Goal: Information Seeking & Learning: Learn about a topic

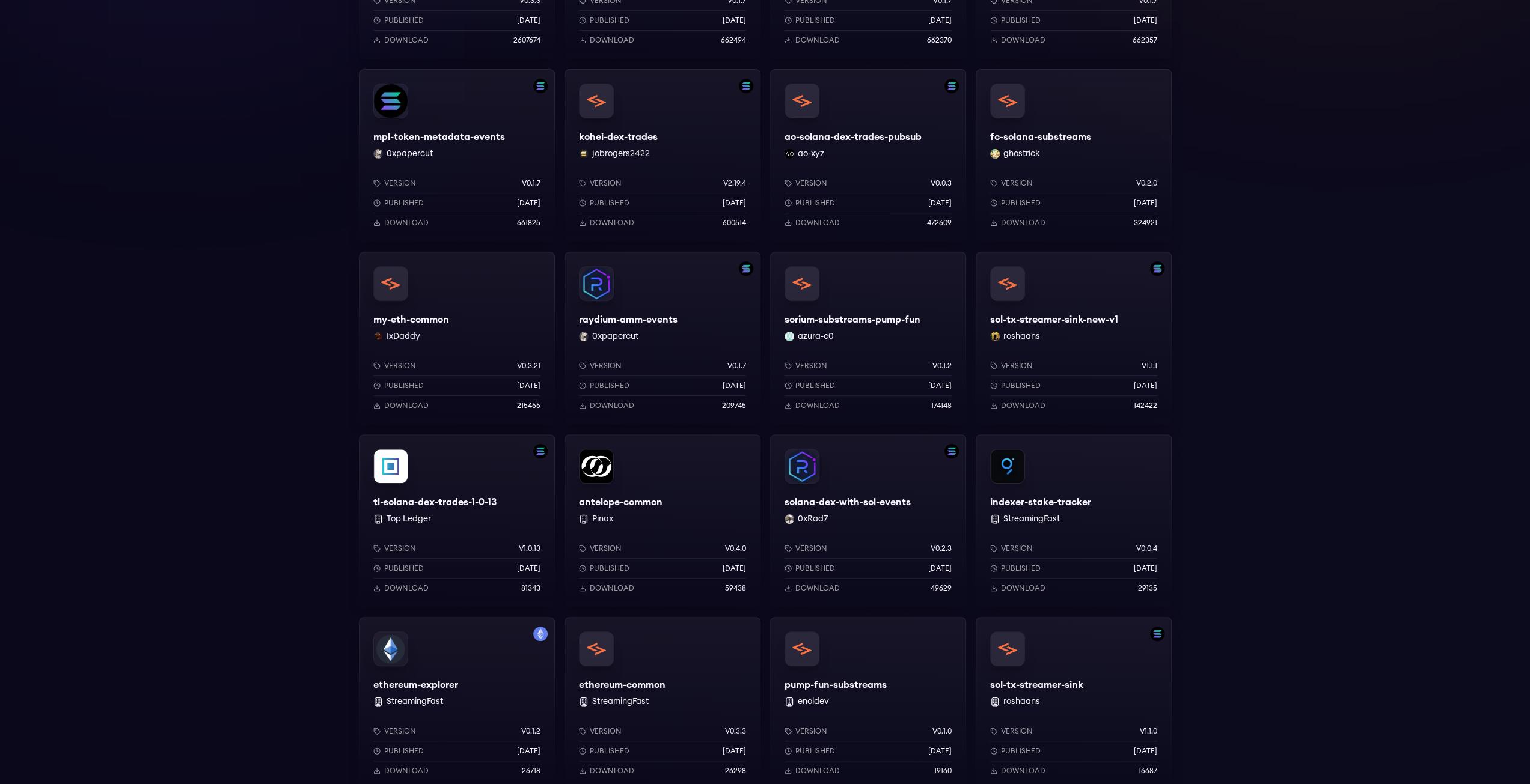
scroll to position [360, 0]
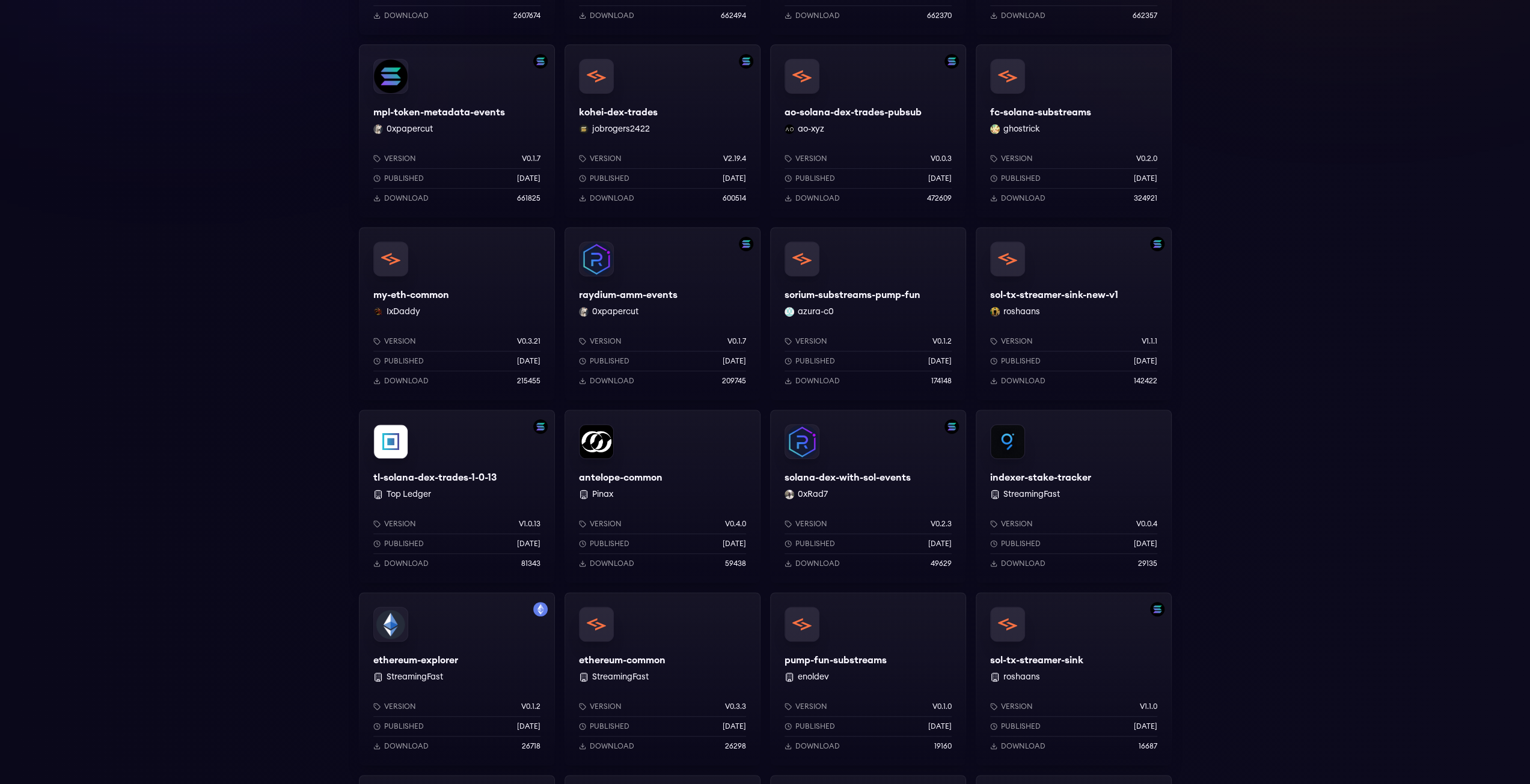
click at [1260, 175] on div "solana-common StreamingFast Version v0.3.3 Published [DATE] Download 2607674 sy…" at bounding box center [765, 444] width 1530 height 1163
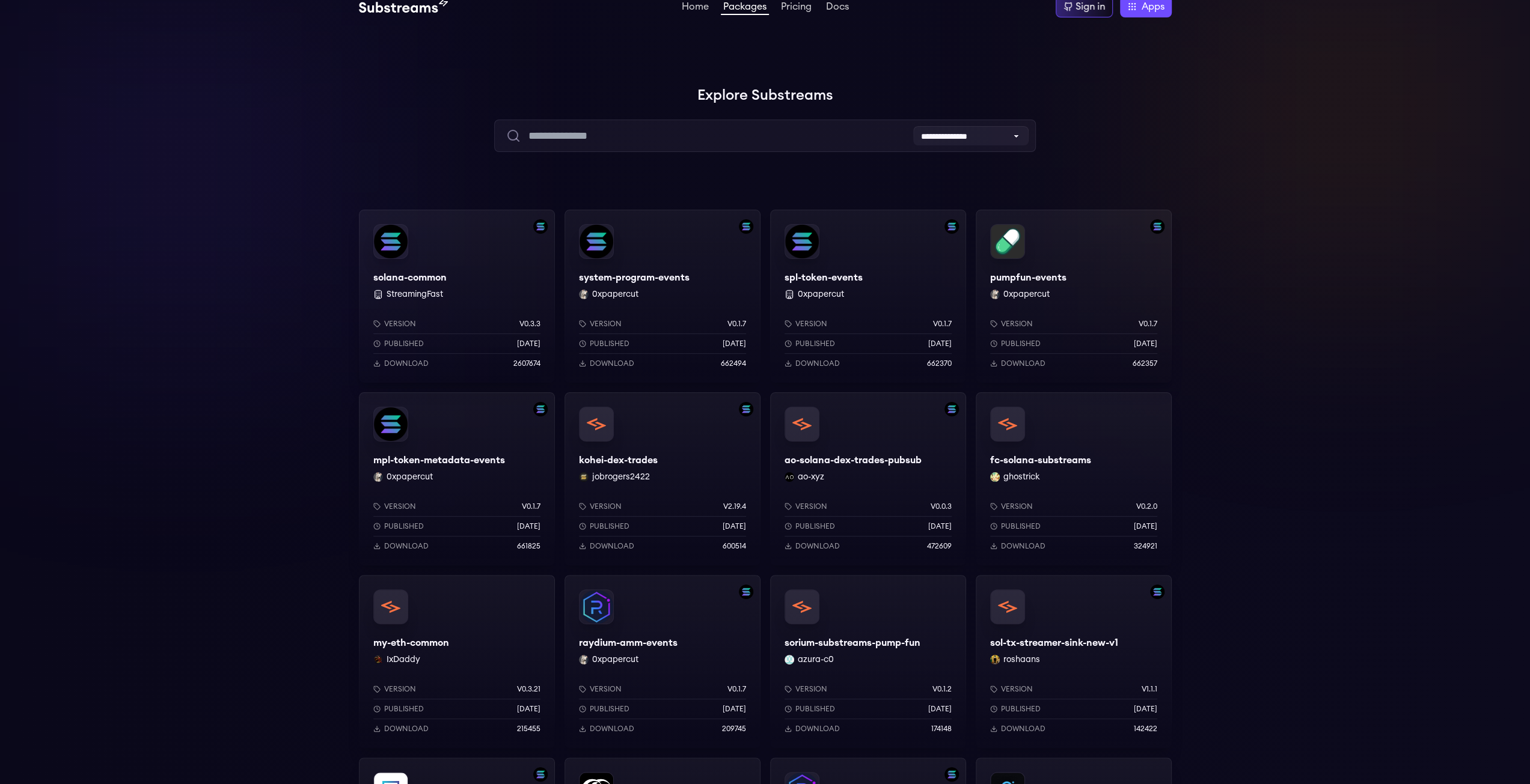
scroll to position [0, 0]
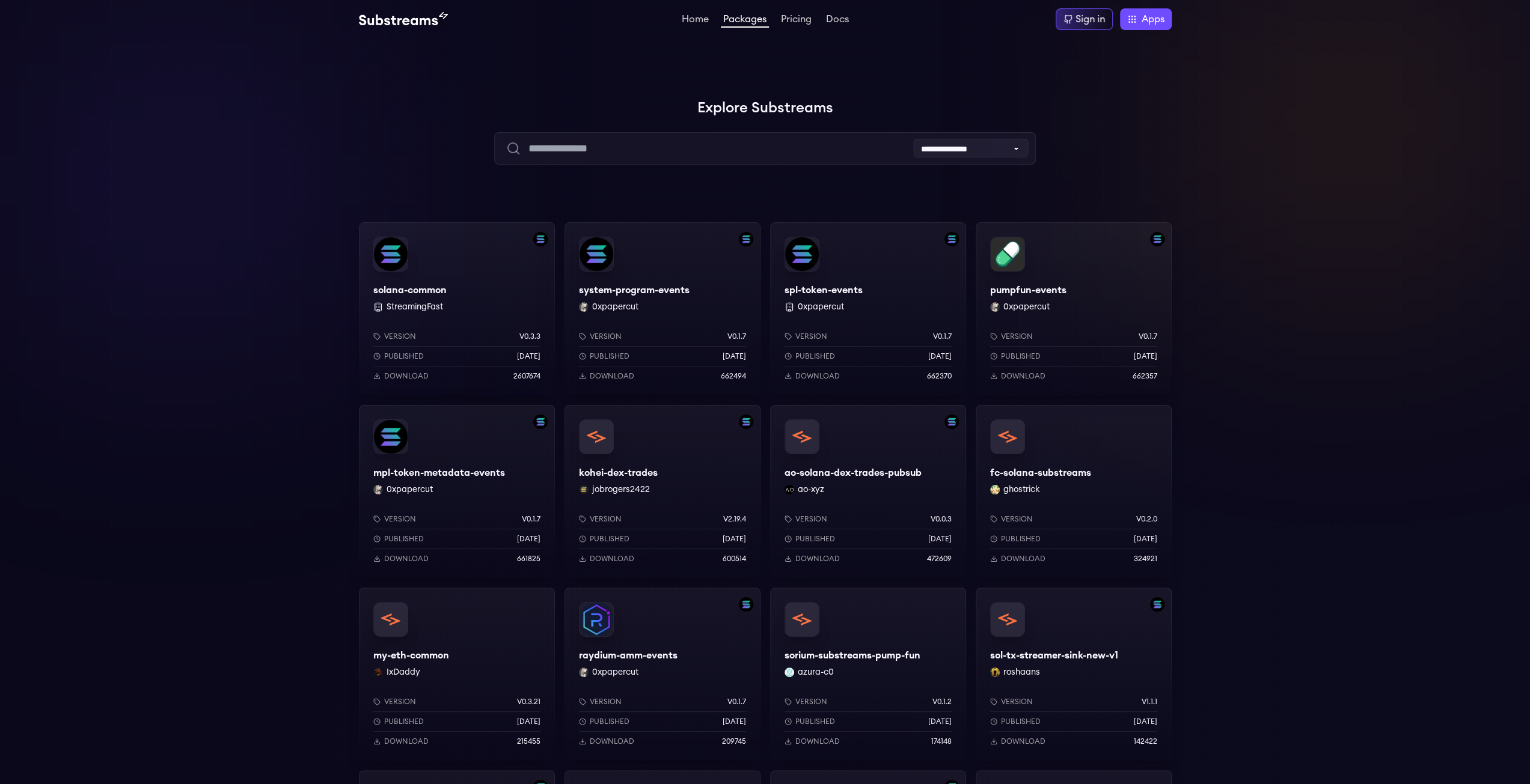
click at [1282, 125] on div at bounding box center [1350, 120] width 360 height 360
drag, startPoint x: 1280, startPoint y: 245, endPoint x: 1277, endPoint y: 282, distance: 37.1
click at [1277, 253] on div at bounding box center [1350, 120] width 360 height 360
drag, startPoint x: 1277, startPoint y: 283, endPoint x: 1224, endPoint y: 188, distance: 108.8
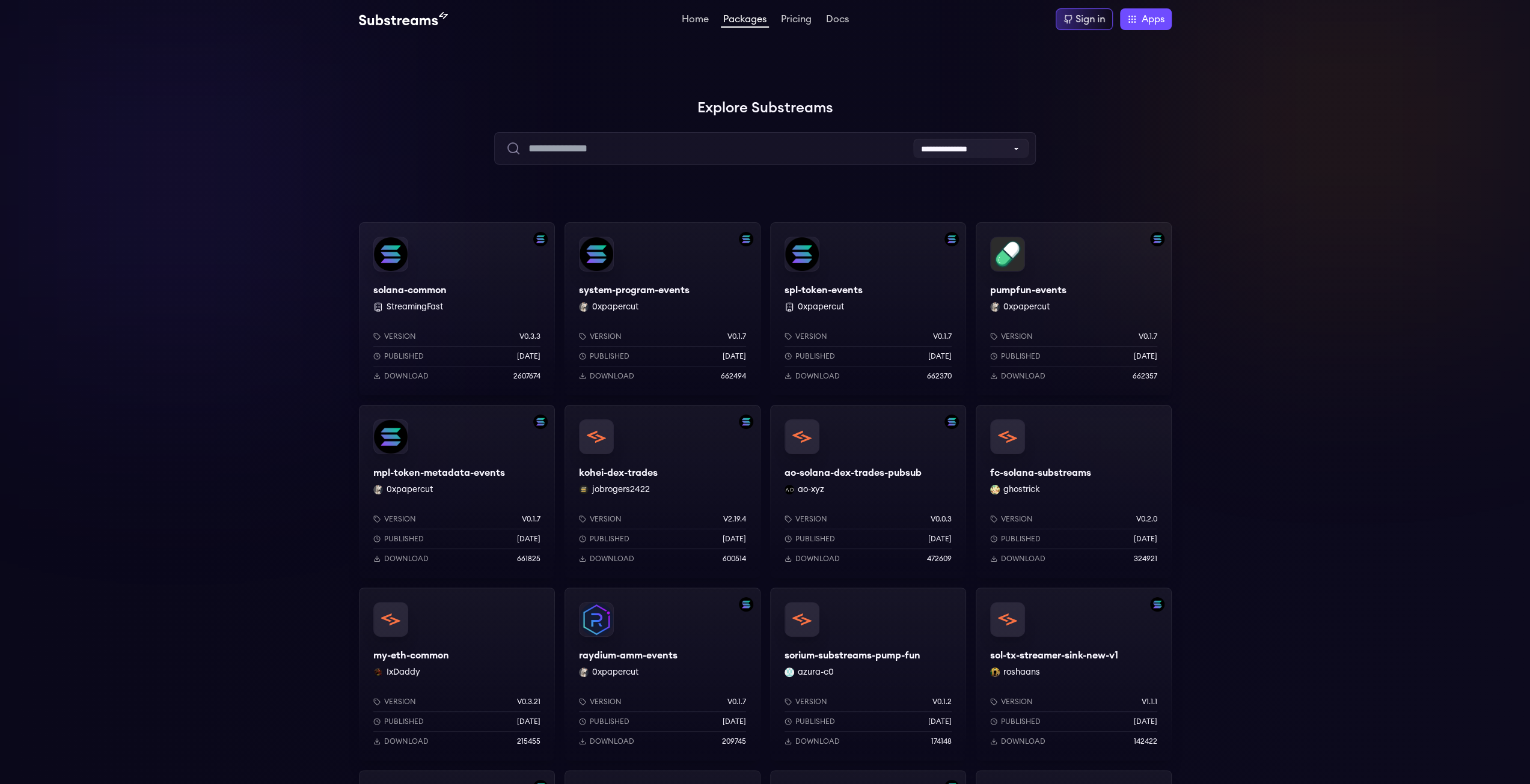
click at [1233, 178] on div at bounding box center [1350, 120] width 360 height 360
drag, startPoint x: 1134, startPoint y: 292, endPoint x: 1184, endPoint y: 182, distance: 120.8
click at [1184, 182] on div at bounding box center [1350, 120] width 360 height 360
click at [1136, 15] on label "Apps" at bounding box center [1146, 19] width 52 height 21
click at [1152, 22] on span "Apps" at bounding box center [1153, 19] width 23 height 14
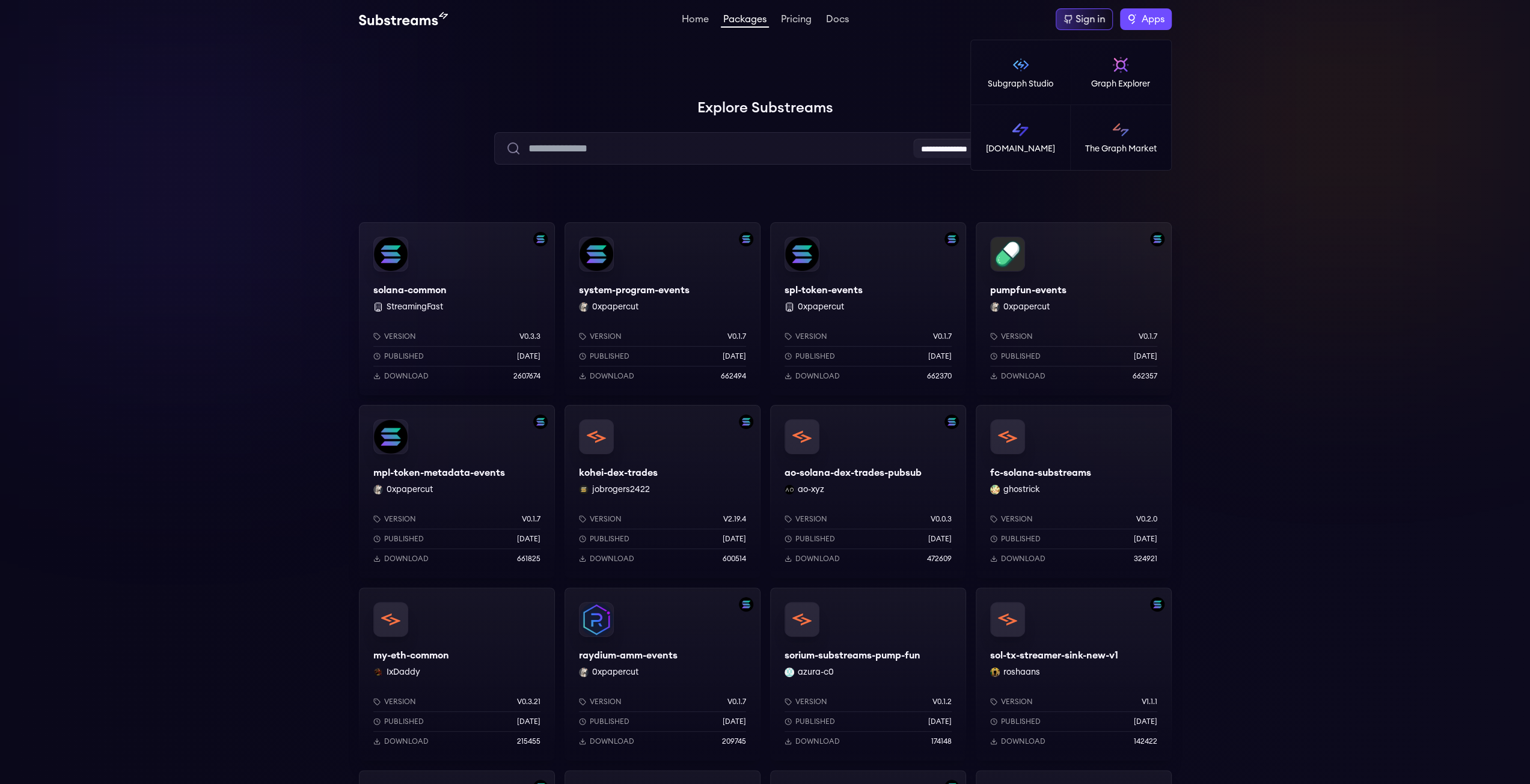
click at [1152, 22] on span "Apps" at bounding box center [1153, 19] width 23 height 14
click at [1327, 292] on div at bounding box center [1350, 120] width 360 height 360
click at [1138, 25] on label "Apps" at bounding box center [1146, 19] width 52 height 21
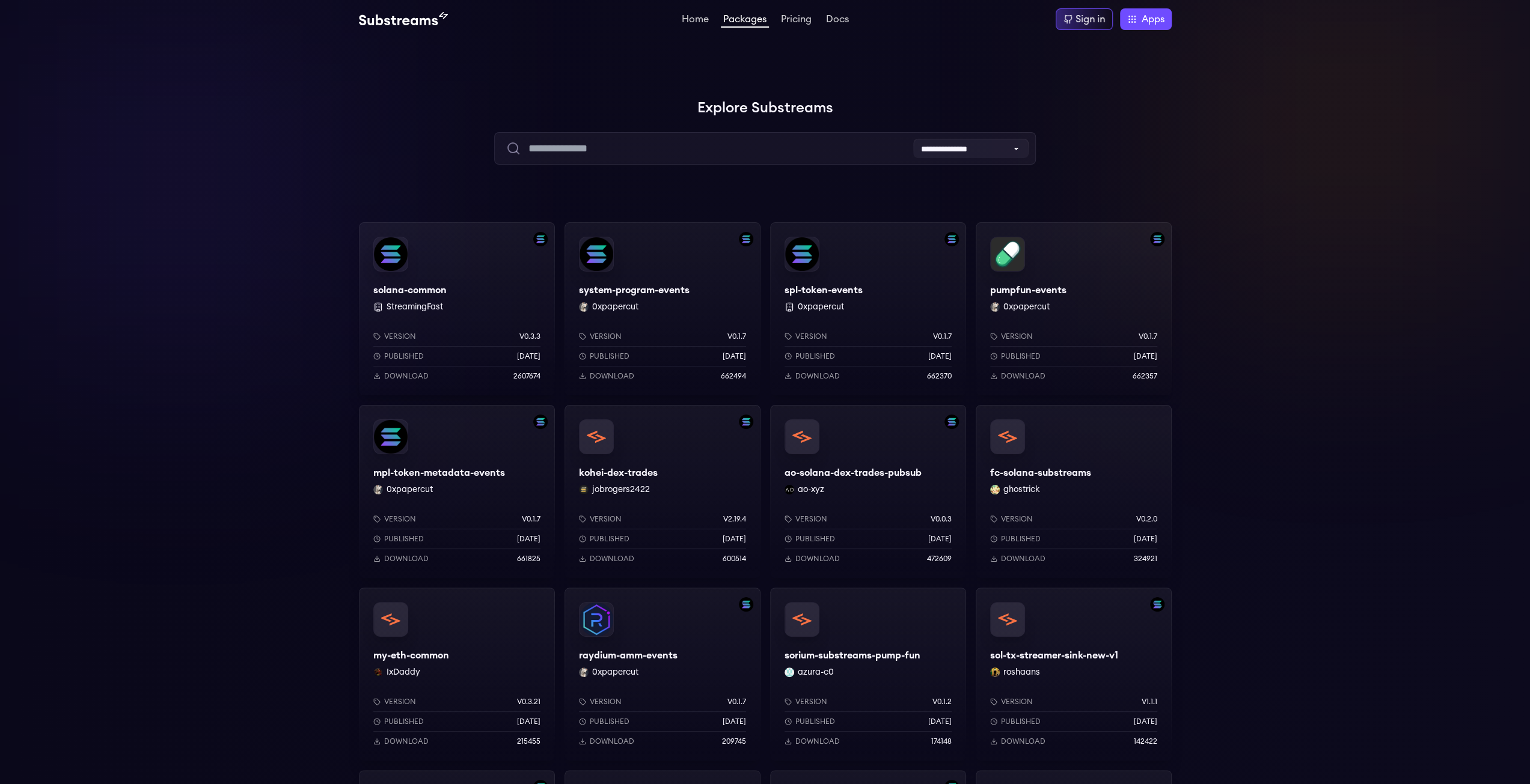
click at [656, 292] on div "system-program-events 0xpapercut Version v0.1.7 Published [DATE] Download 662494" at bounding box center [662, 308] width 196 height 173
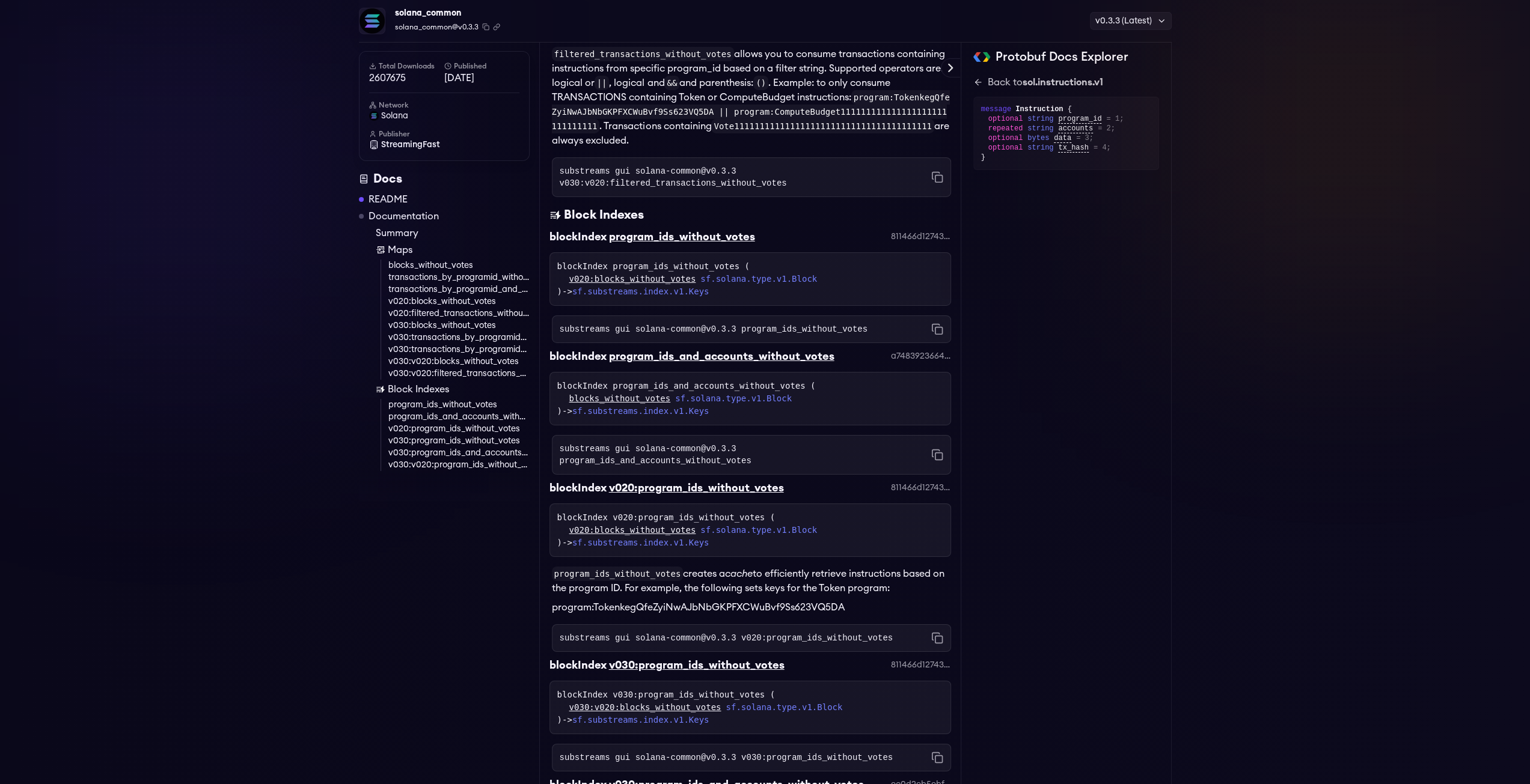
scroll to position [4048, 0]
